Goal: Answer question/provide support

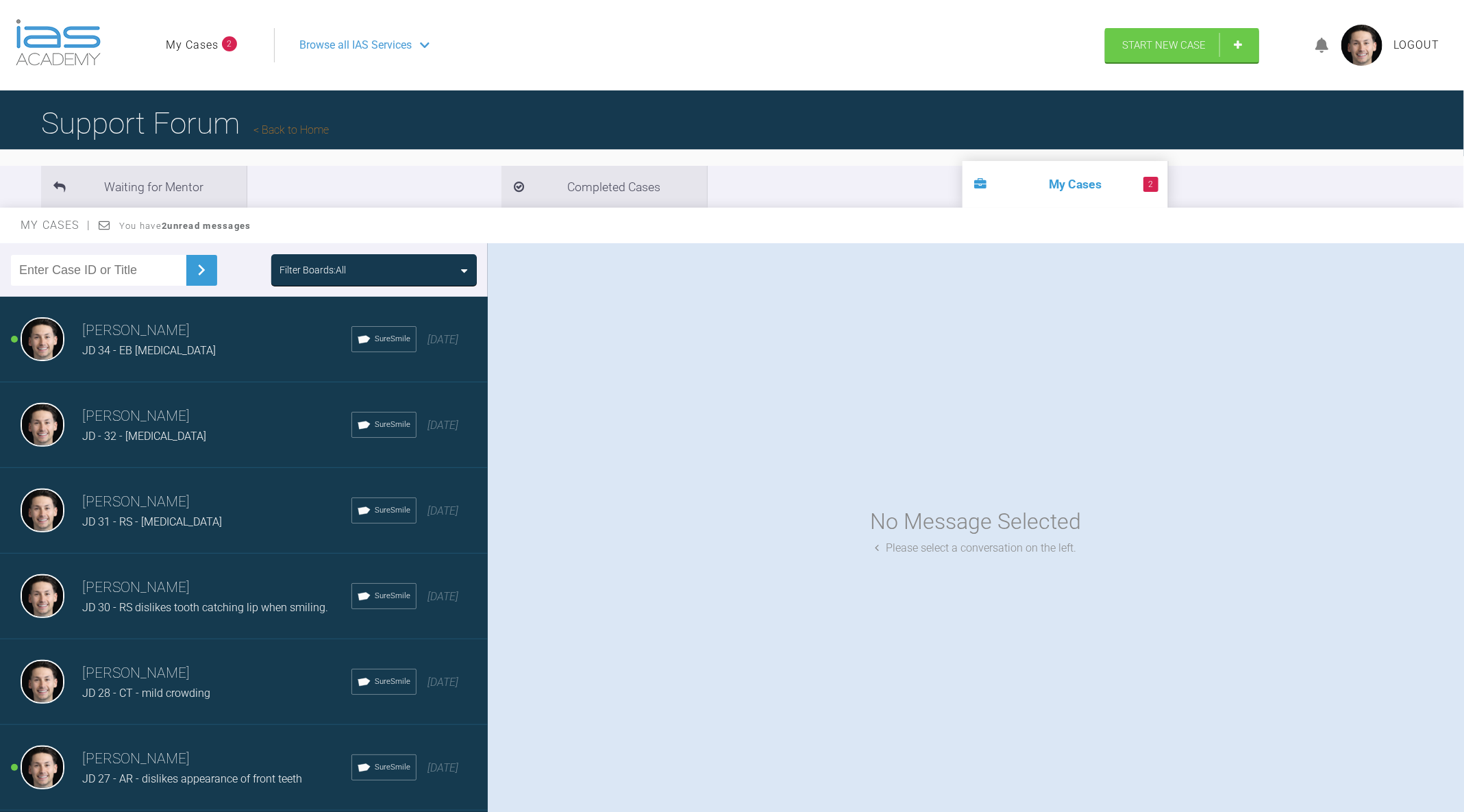
click at [266, 333] on h3 "[PERSON_NAME]" at bounding box center [217, 330] width 269 height 23
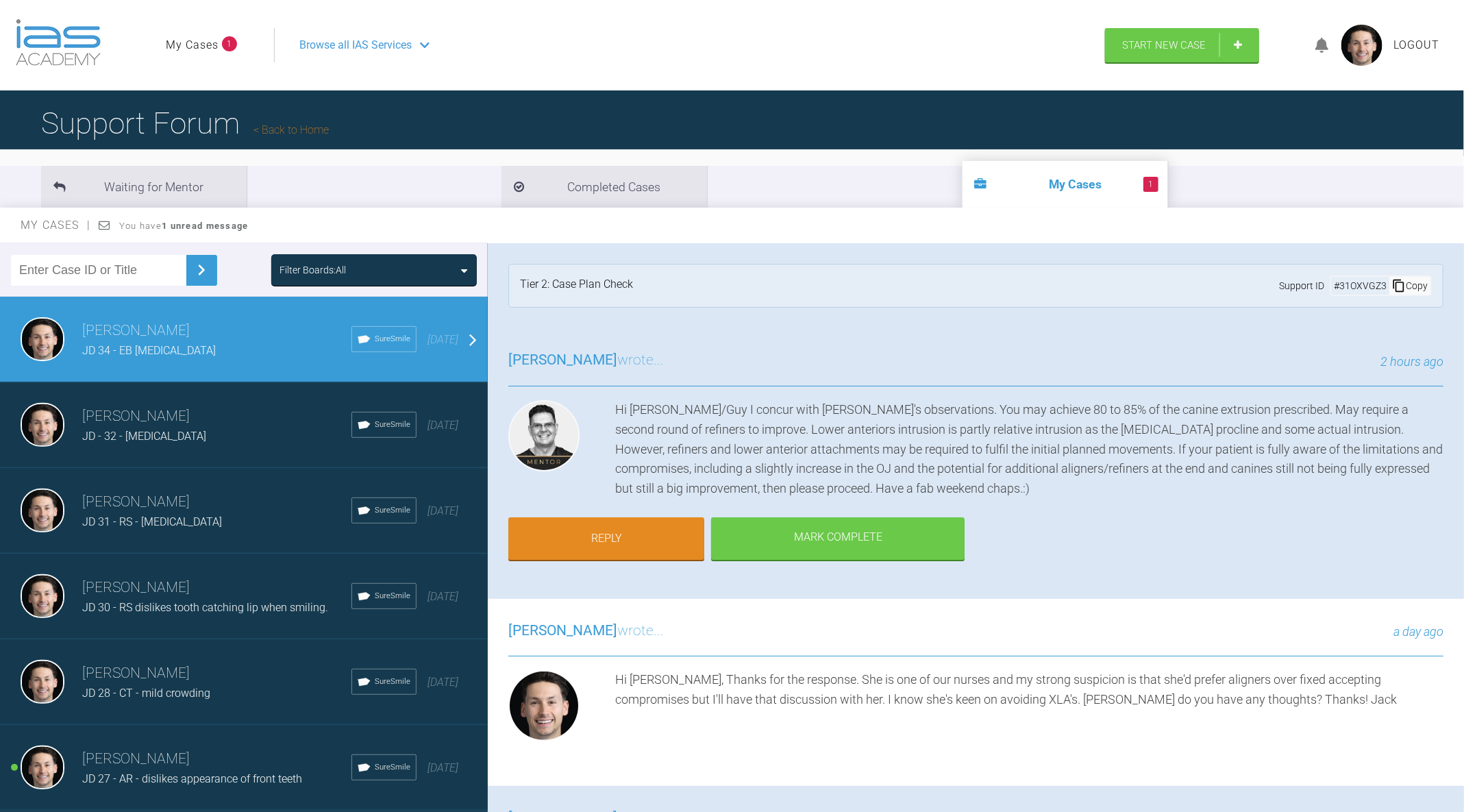
click at [1026, 522] on div "[PERSON_NAME] wrote... 2 hours ago Hi [PERSON_NAME]/Guy I concur with [PERSON_N…" at bounding box center [976, 463] width 976 height 270
click at [1003, 478] on div "Hi Jack/Guy I concur with Guy's observations. You may achieve 80 to 85% of the …" at bounding box center [1029, 450] width 828 height 99
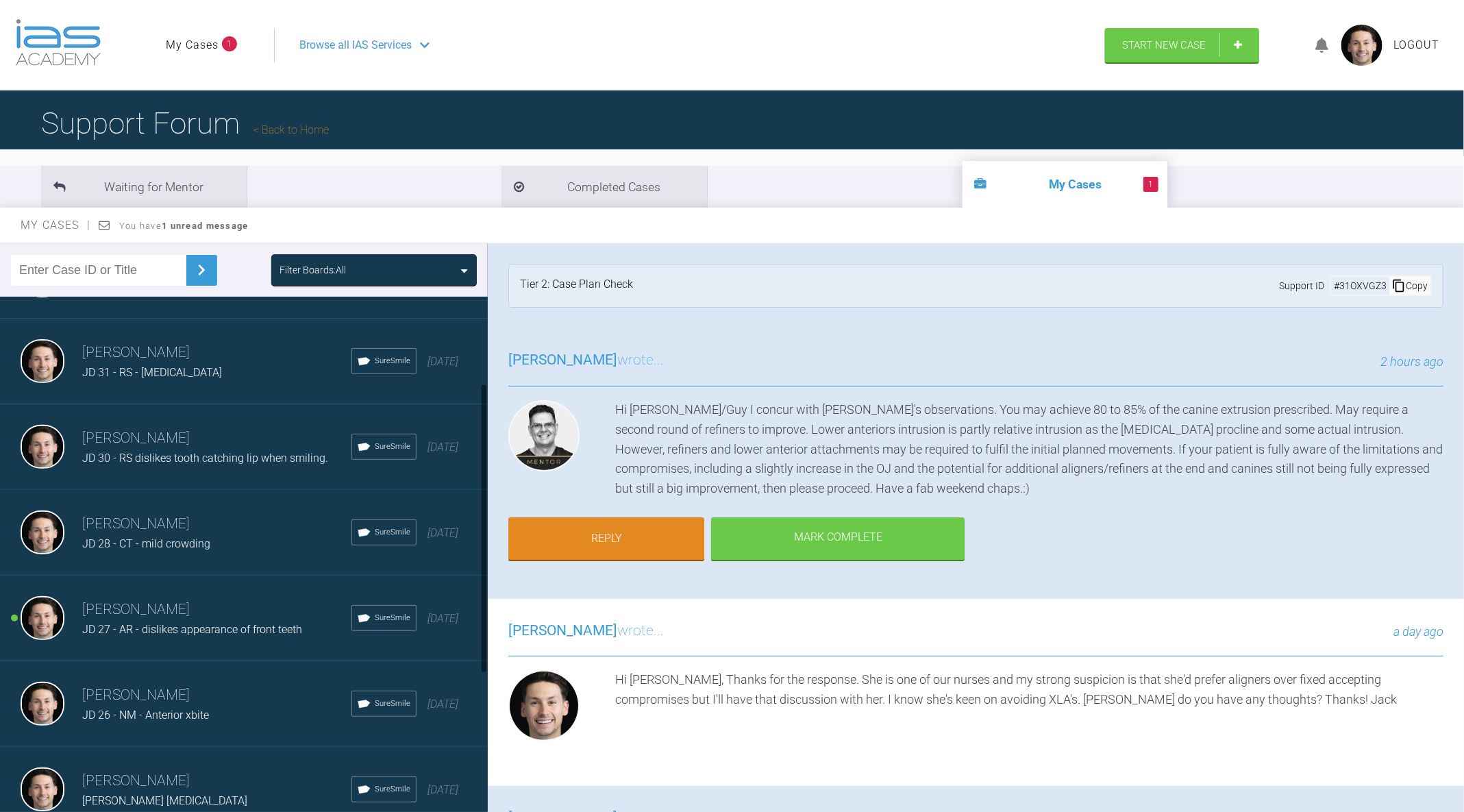
scroll to position [156, 0]
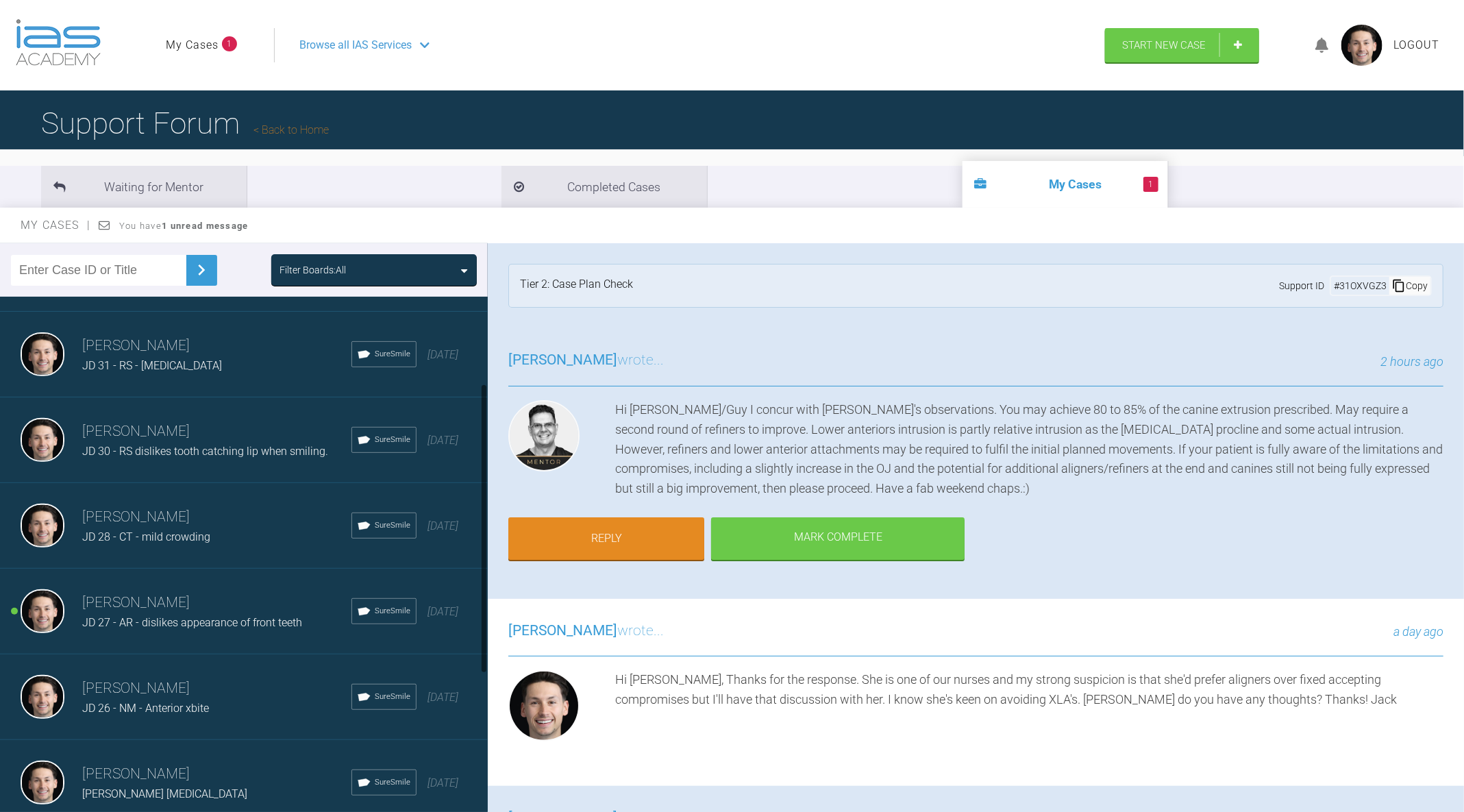
click at [208, 606] on h3 "[PERSON_NAME]" at bounding box center [217, 602] width 269 height 23
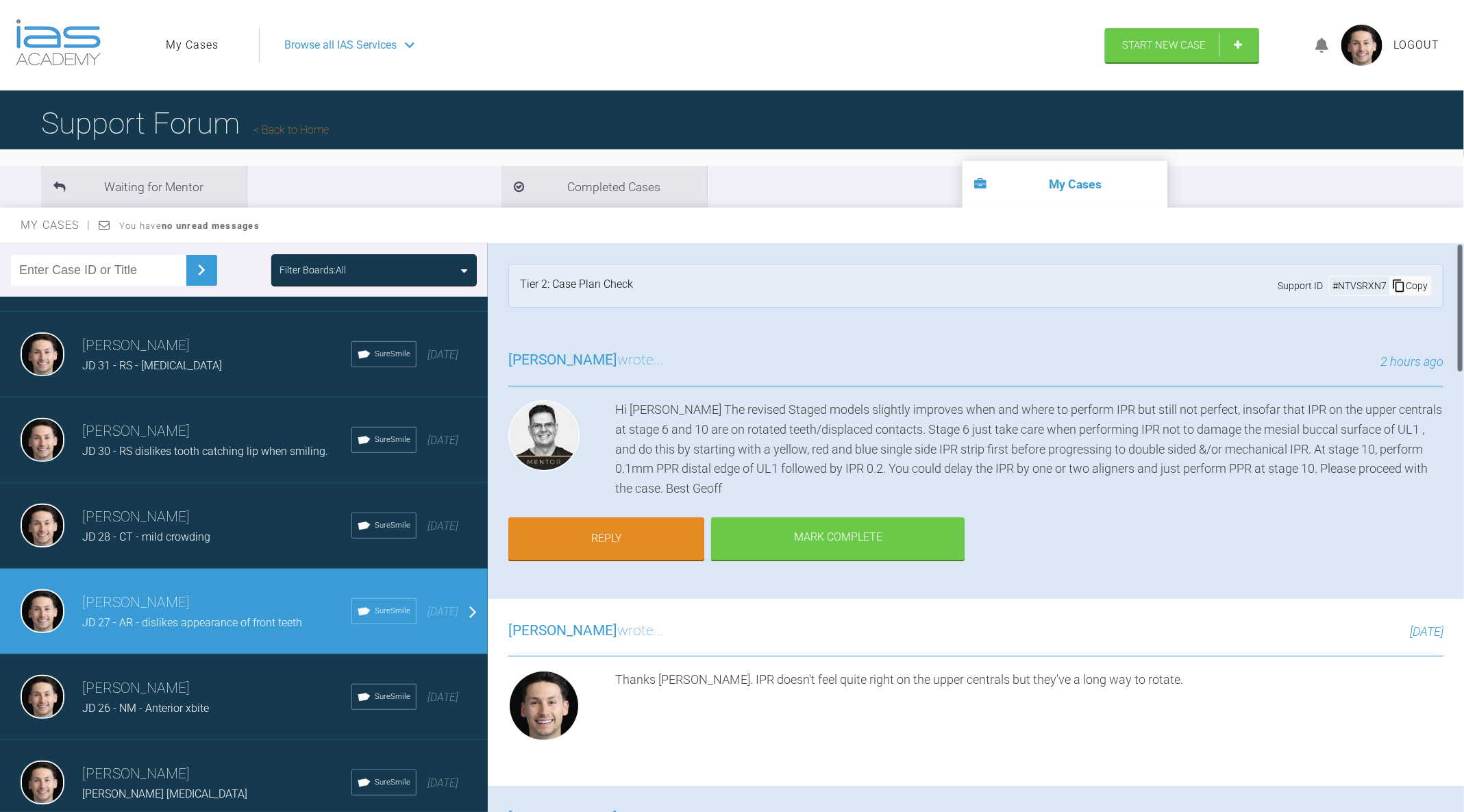
click at [723, 456] on div "Hi Jack The revised Staged models slightly improves when and where to perform I…" at bounding box center [1029, 450] width 828 height 99
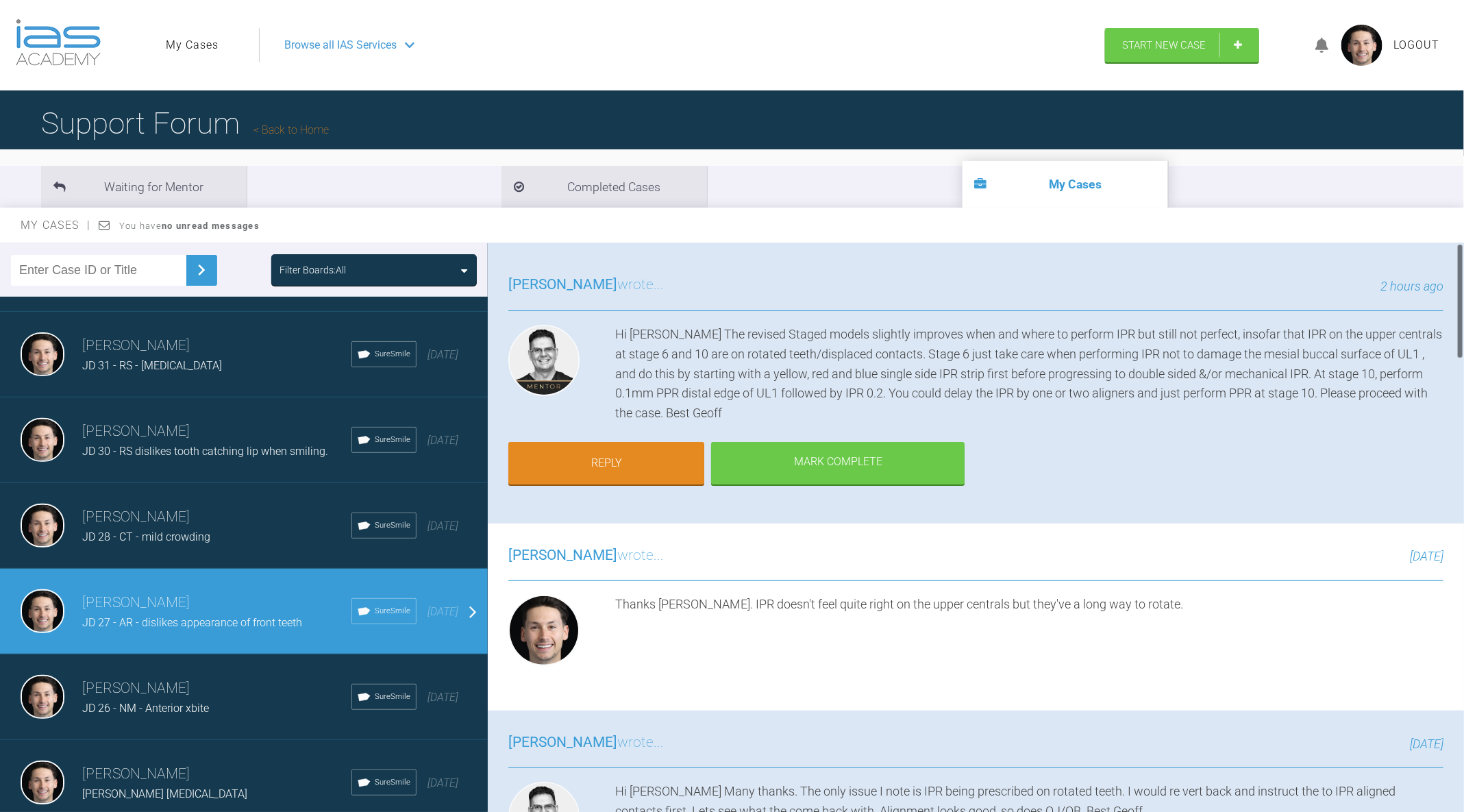
scroll to position [0, 0]
